Goal: Task Accomplishment & Management: Manage account settings

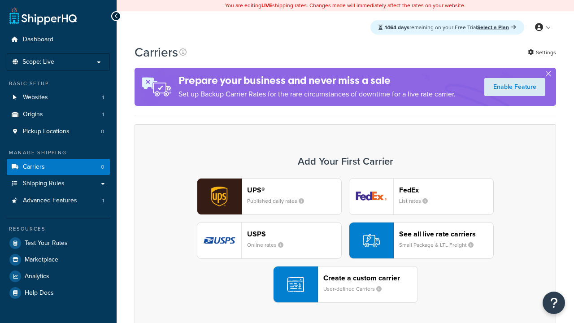
click at [446, 190] on header "FedEx" at bounding box center [446, 190] width 94 height 9
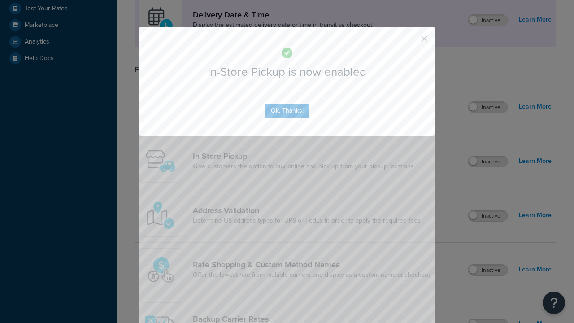
click at [411, 42] on button "button" at bounding box center [411, 42] width 2 height 2
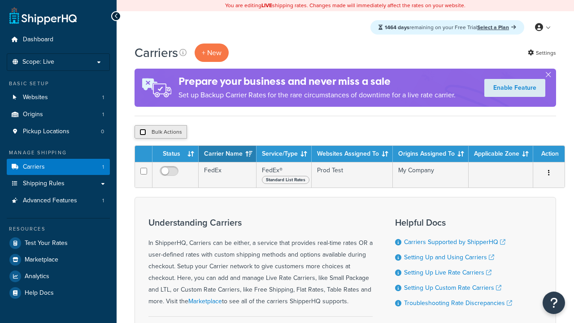
click at [143, 132] on input "checkbox" at bounding box center [142, 132] width 7 height 7
checkbox input "true"
click at [0, 0] on button "Delete" at bounding box center [0, 0] width 0 height 0
